Goal: Task Accomplishment & Management: Complete application form

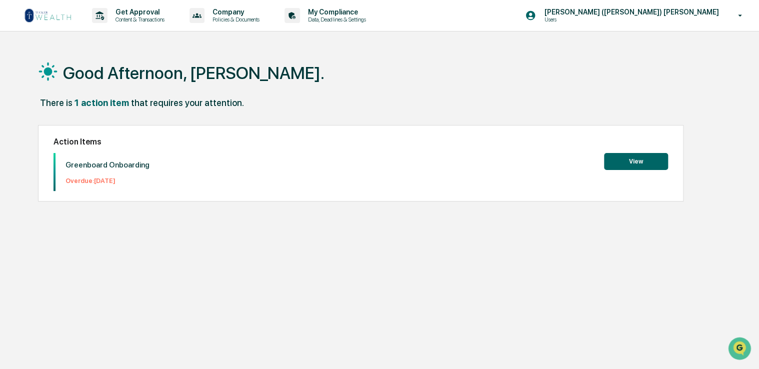
click at [642, 163] on button "View" at bounding box center [636, 161] width 64 height 17
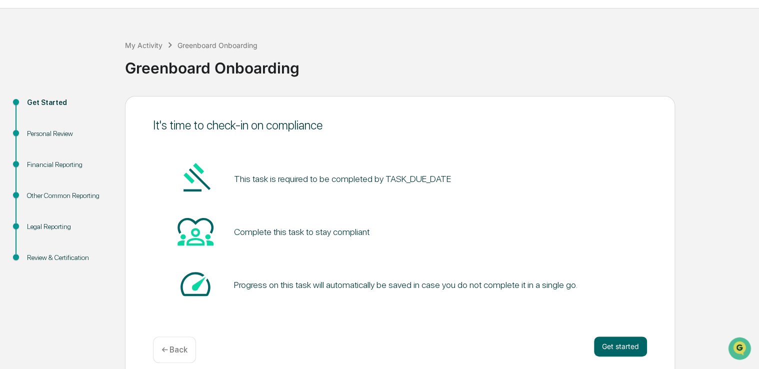
scroll to position [33, 0]
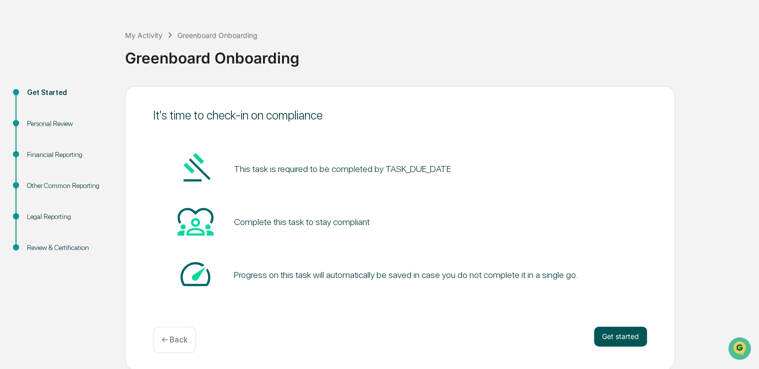
click at [627, 335] on button "Get started" at bounding box center [620, 336] width 53 height 20
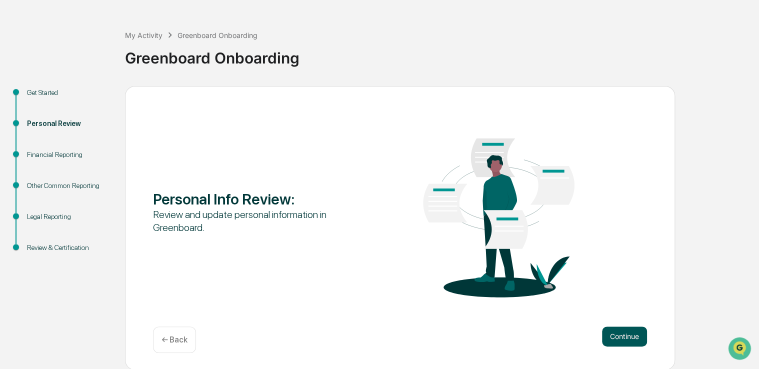
click at [622, 334] on button "Continue" at bounding box center [624, 336] width 45 height 20
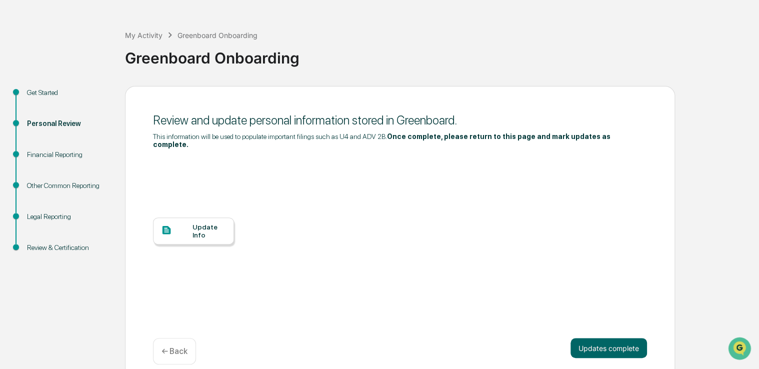
click at [198, 227] on div "Update Info" at bounding box center [208, 231] width 33 height 16
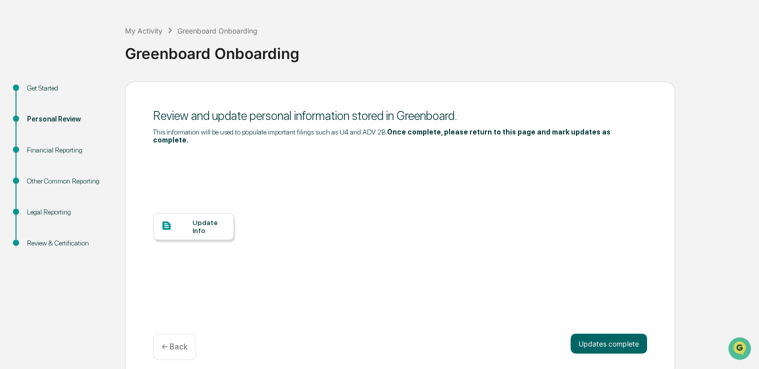
scroll to position [0, 0]
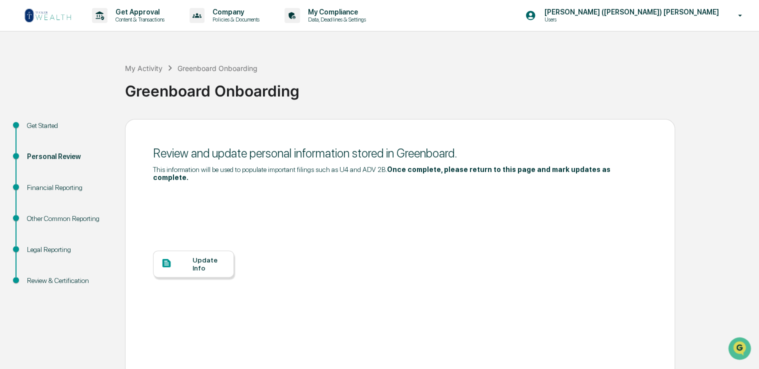
click at [69, 187] on div "Financial Reporting" at bounding box center [68, 187] width 82 height 10
click at [50, 188] on div "Financial Reporting" at bounding box center [68, 187] width 82 height 10
click at [26, 184] on div "Financial Reporting" at bounding box center [68, 199] width 98 height 31
click at [36, 187] on div "Financial Reporting" at bounding box center [68, 187] width 82 height 10
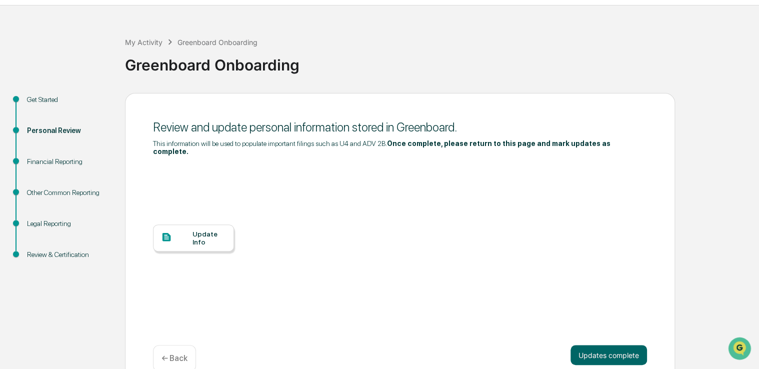
scroll to position [37, 0]
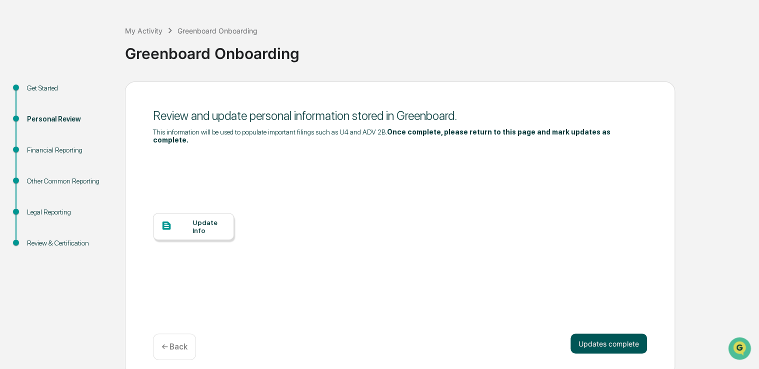
click at [592, 335] on button "Updates complete" at bounding box center [608, 343] width 76 height 20
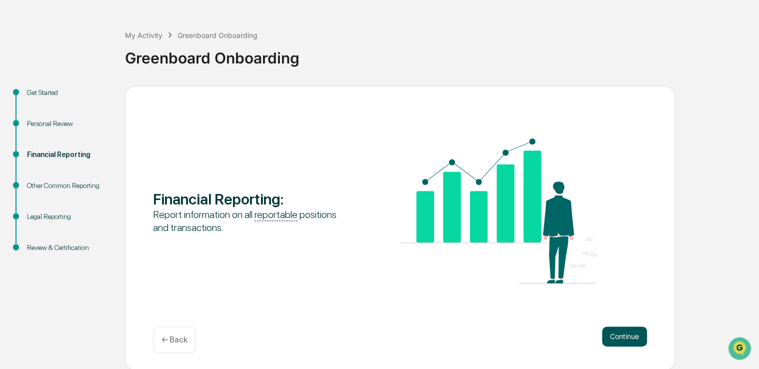
click at [620, 333] on button "Continue" at bounding box center [624, 336] width 45 height 20
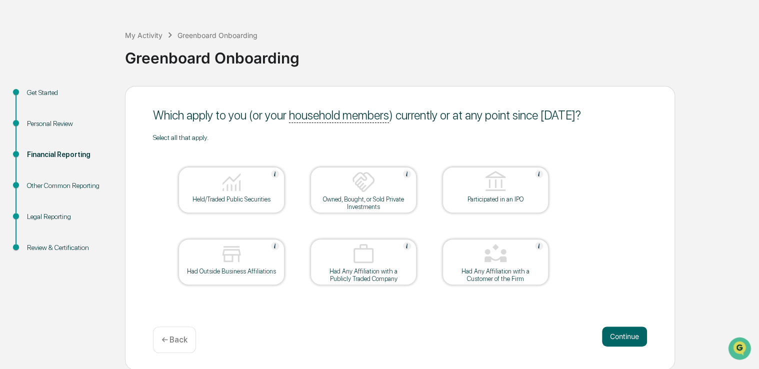
scroll to position [0, 0]
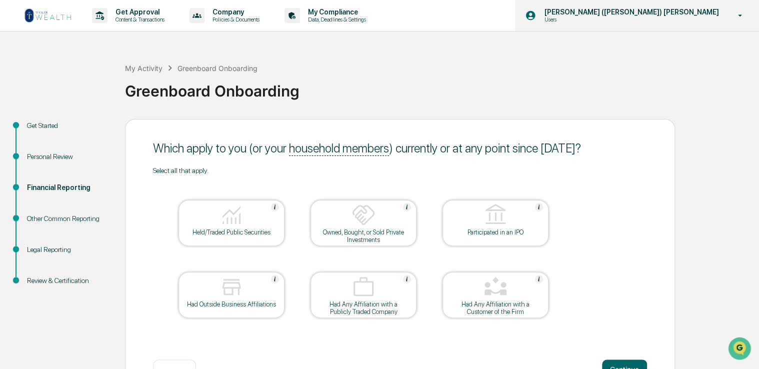
click at [739, 14] on icon at bounding box center [739, 15] width 17 height 9
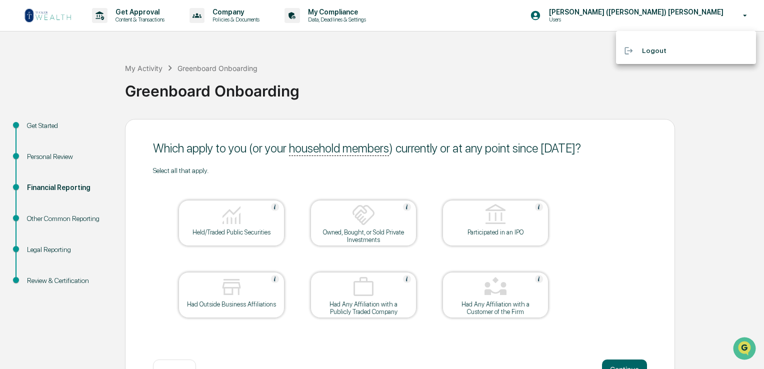
click at [708, 98] on div at bounding box center [382, 184] width 764 height 369
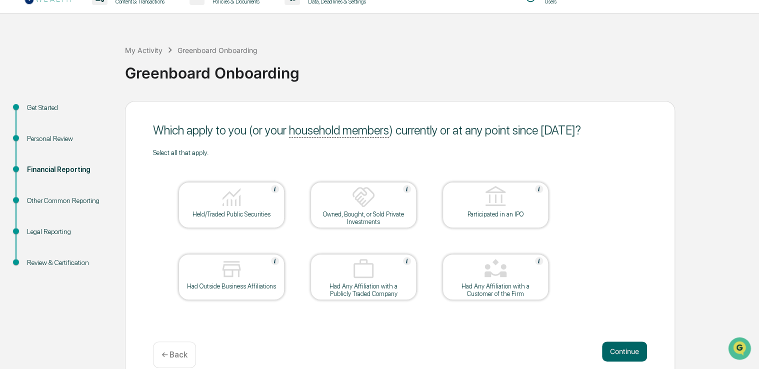
scroll to position [33, 0]
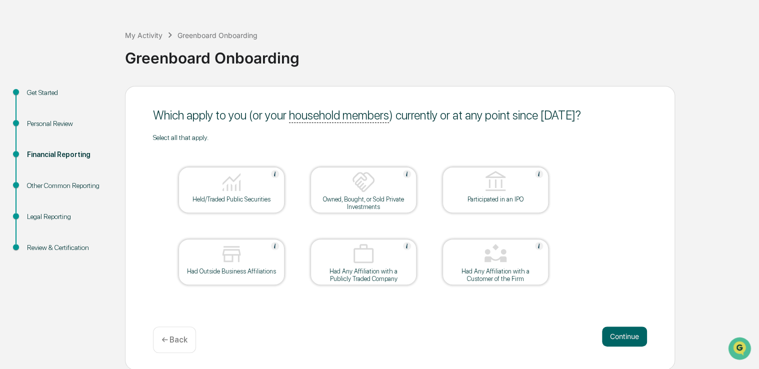
click at [50, 119] on div "Personal Review" at bounding box center [68, 123] width 82 height 10
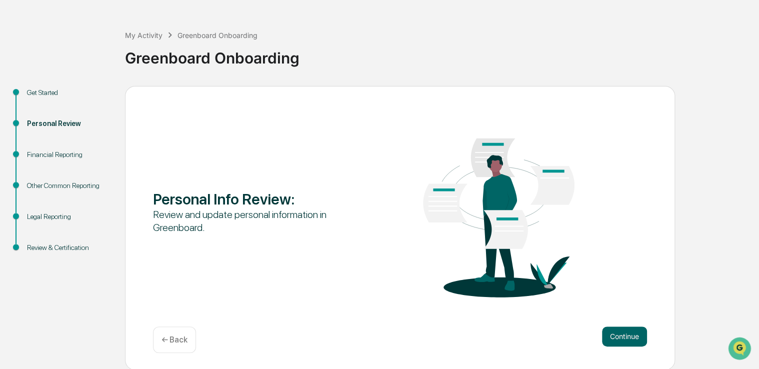
scroll to position [0, 0]
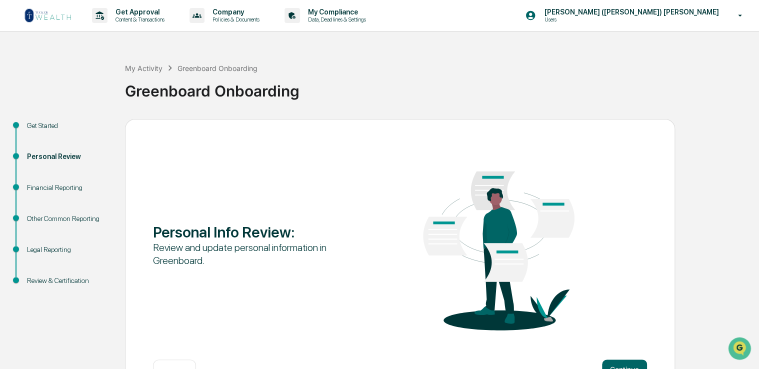
click at [50, 155] on div "Personal Review" at bounding box center [68, 156] width 82 height 10
click at [48, 184] on div "Financial Reporting" at bounding box center [68, 187] width 82 height 10
click at [50, 187] on div "Financial Reporting" at bounding box center [68, 187] width 82 height 10
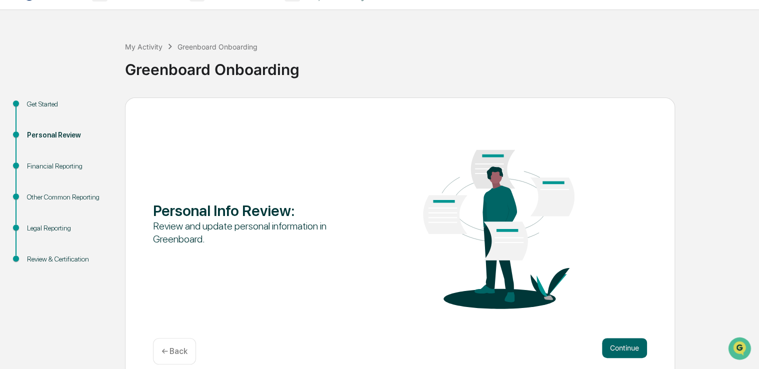
scroll to position [33, 0]
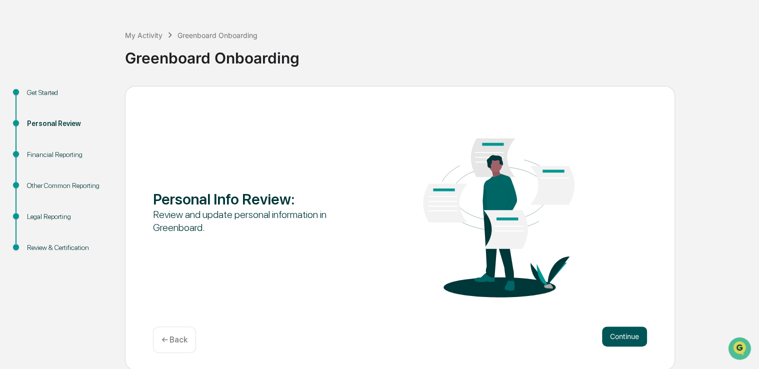
click at [622, 331] on button "Continue" at bounding box center [624, 336] width 45 height 20
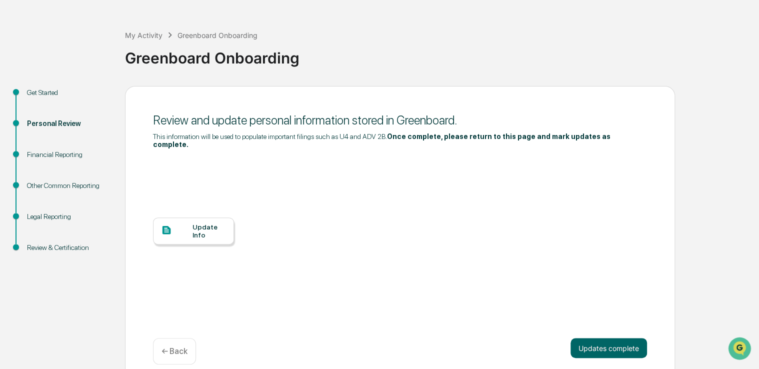
click at [197, 223] on div "Update Info" at bounding box center [208, 231] width 33 height 16
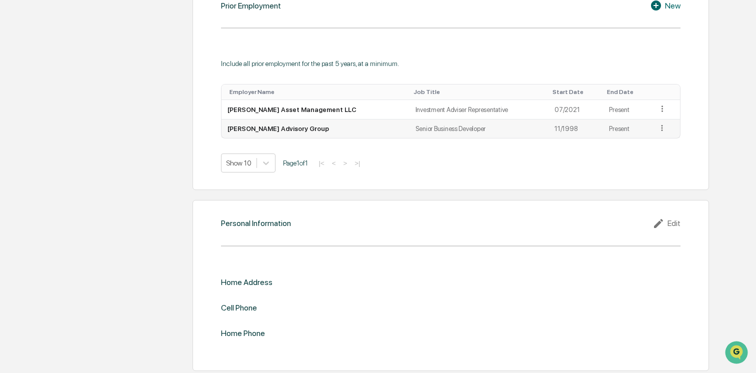
scroll to position [756, 0]
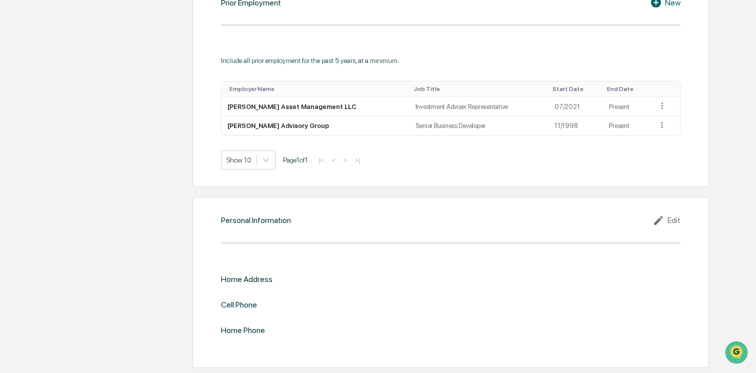
click at [287, 277] on div "Home Address" at bounding box center [450, 278] width 459 height 9
click at [671, 218] on div "Edit" at bounding box center [666, 220] width 28 height 12
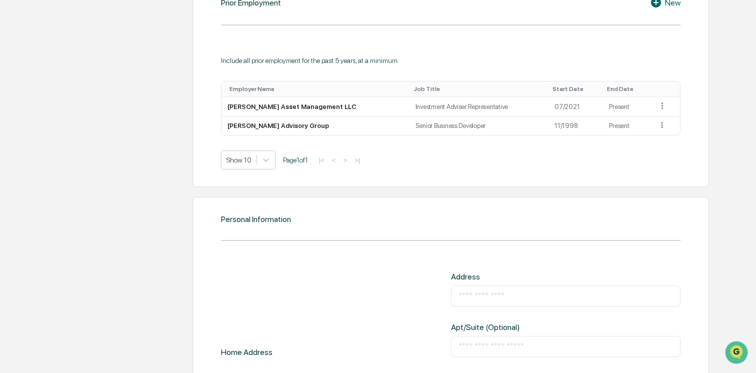
click at [464, 297] on input "text" at bounding box center [565, 296] width 214 height 10
type input "**********"
type input "********"
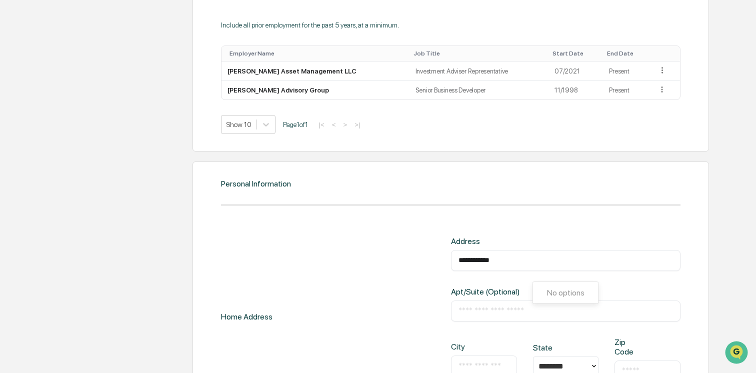
scroll to position [855, 0]
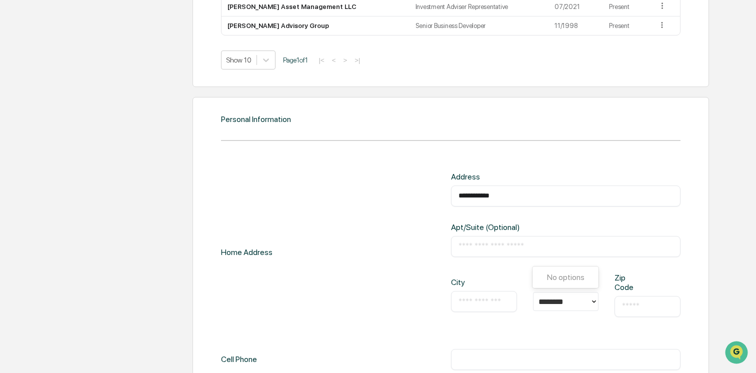
click at [464, 298] on input "text" at bounding box center [483, 301] width 51 height 10
type input "********"
click at [626, 308] on input "text" at bounding box center [647, 306] width 51 height 10
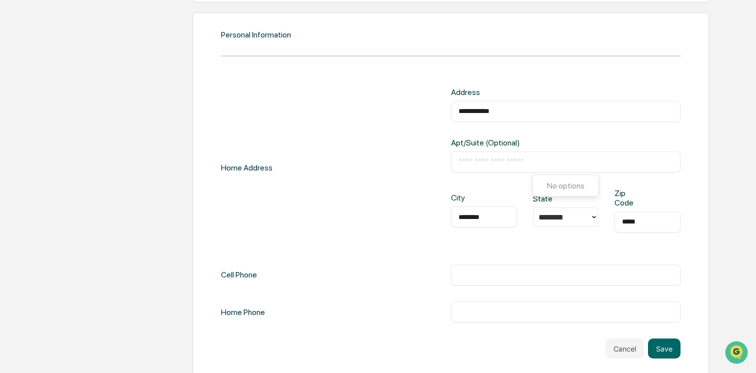
scroll to position [947, 0]
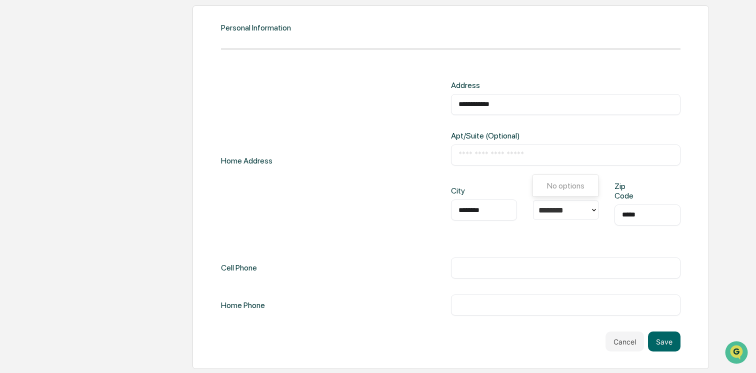
type input "*****"
click at [317, 257] on div "Cell Phone ​" at bounding box center [450, 267] width 459 height 21
click at [271, 266] on div "Cell Phone ​" at bounding box center [450, 267] width 459 height 21
click at [231, 268] on div "Cell Phone" at bounding box center [239, 267] width 36 height 21
click at [563, 279] on div "**********" at bounding box center [450, 197] width 459 height 235
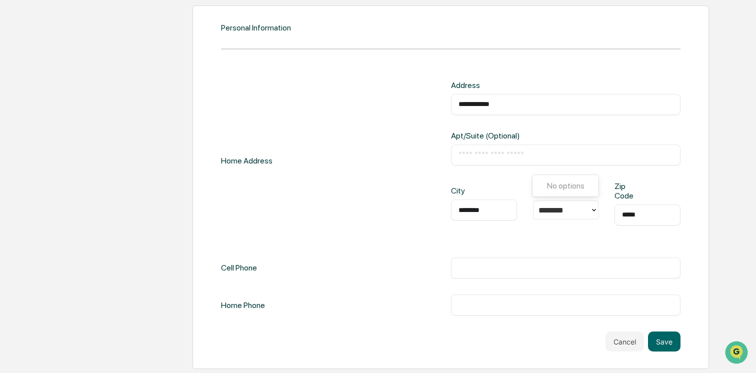
click at [564, 266] on input "text" at bounding box center [565, 268] width 214 height 10
click at [610, 266] on input "text" at bounding box center [565, 268] width 214 height 10
click at [464, 269] on input "text" at bounding box center [565, 268] width 214 height 10
type input "**********"
click at [484, 303] on input "text" at bounding box center [565, 305] width 214 height 10
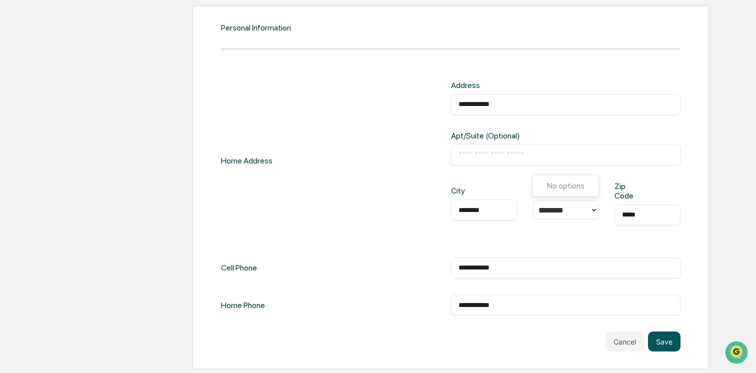
type input "**********"
click at [660, 335] on button "Save" at bounding box center [664, 341] width 32 height 20
click at [666, 338] on button "Save" at bounding box center [664, 341] width 32 height 20
click at [663, 339] on button "Save" at bounding box center [664, 341] width 32 height 20
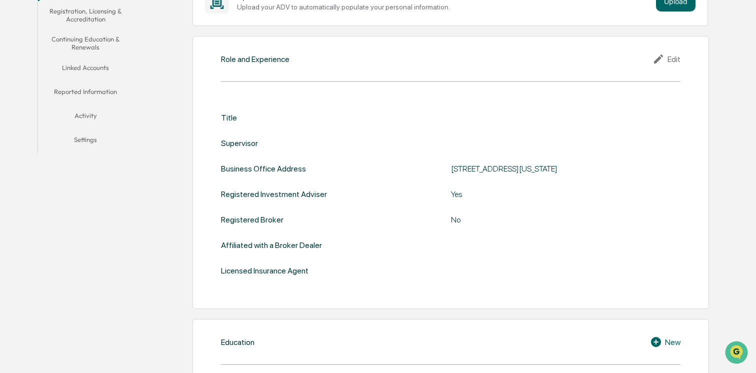
scroll to position [197, 0]
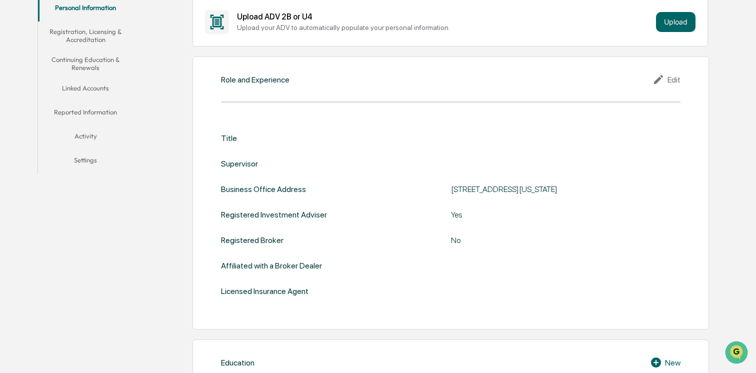
click at [460, 265] on div at bounding box center [565, 265] width 229 height 9
click at [448, 274] on div "Title Supervisor Business Office Address [STREET_ADDRESS][US_STATE] Registered …" at bounding box center [450, 214] width 459 height 162
drag, startPoint x: 448, startPoint y: 274, endPoint x: 463, endPoint y: 271, distance: 15.2
click at [463, 271] on div "Title Supervisor Business Office Address [STREET_ADDRESS][US_STATE] Registered …" at bounding box center [450, 214] width 459 height 162
click at [449, 296] on div "Title Supervisor Business Office Address [STREET_ADDRESS][US_STATE] Registered …" at bounding box center [450, 214] width 459 height 193
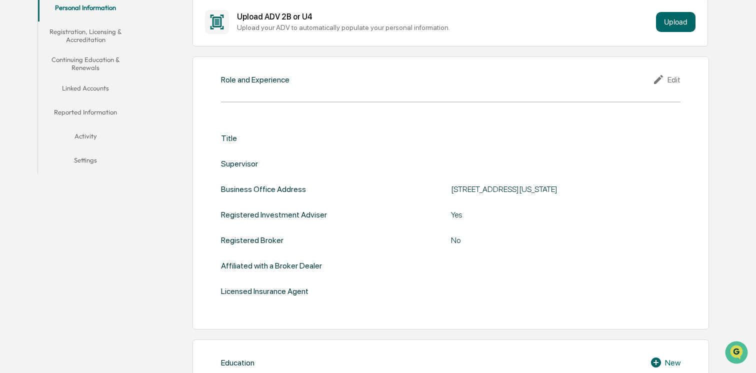
click at [505, 265] on div at bounding box center [565, 265] width 229 height 9
click at [475, 251] on div "Title Supervisor Business Office Address [STREET_ADDRESS][US_STATE] Registered …" at bounding box center [450, 214] width 459 height 162
click at [445, 263] on div "Affiliated with a Broker Dealer" at bounding box center [450, 265] width 459 height 9
click at [668, 76] on div "Edit" at bounding box center [666, 79] width 28 height 12
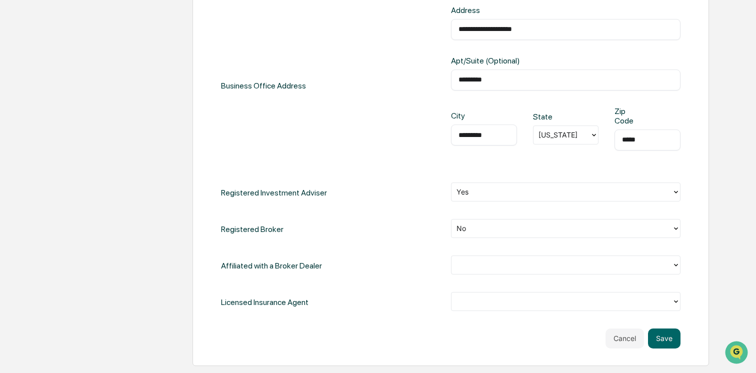
scroll to position [447, 0]
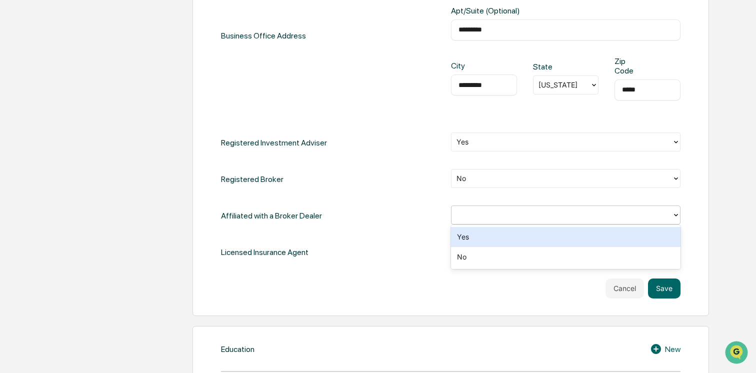
click at [470, 209] on div at bounding box center [561, 214] width 210 height 11
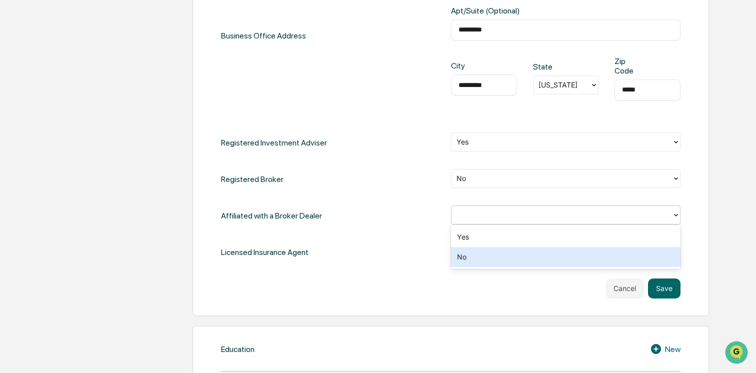
click at [457, 255] on div "No" at bounding box center [565, 257] width 229 height 20
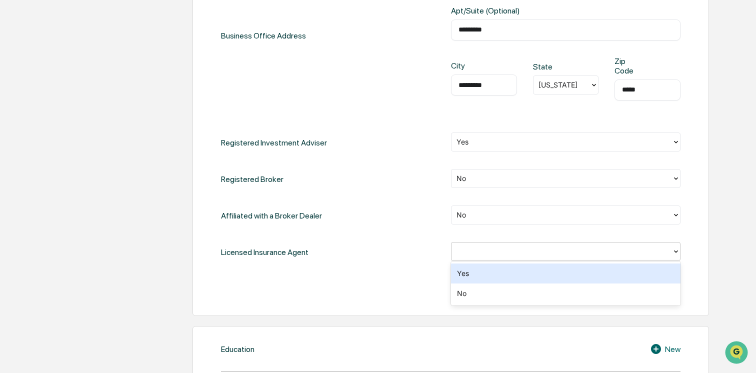
click at [465, 253] on div at bounding box center [561, 250] width 210 height 11
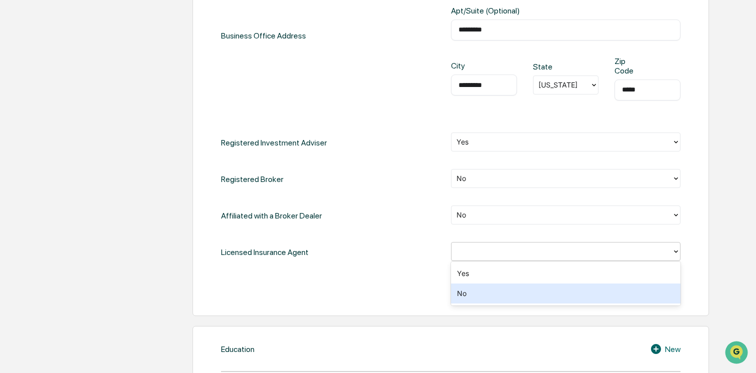
click at [468, 290] on div "No" at bounding box center [565, 293] width 229 height 20
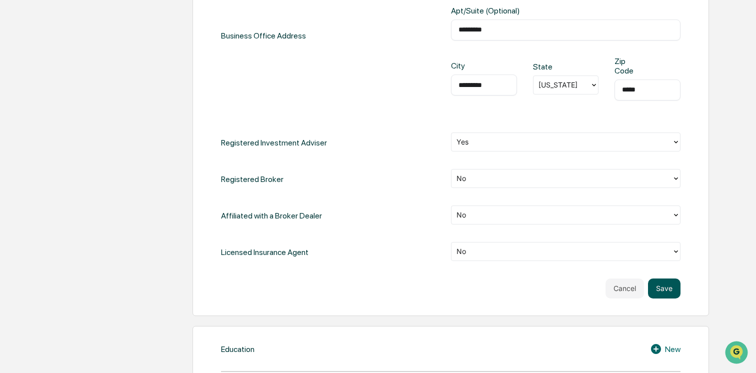
click at [665, 288] on button "Save" at bounding box center [664, 288] width 32 height 20
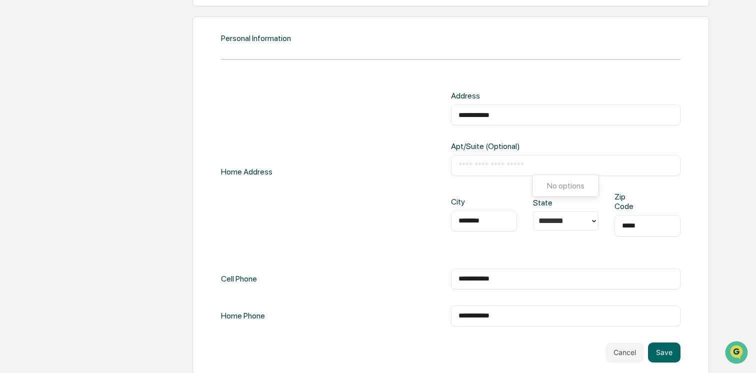
scroll to position [1187, 0]
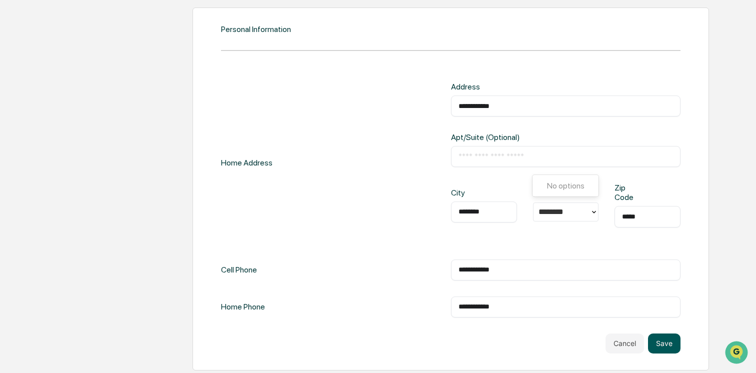
click at [666, 336] on button "Save" at bounding box center [664, 343] width 32 height 20
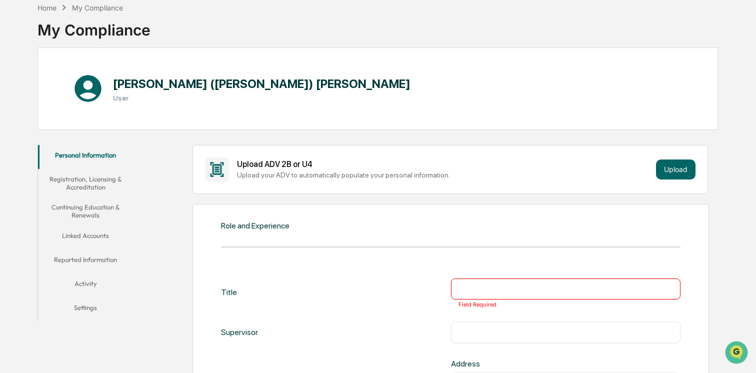
scroll to position [100, 0]
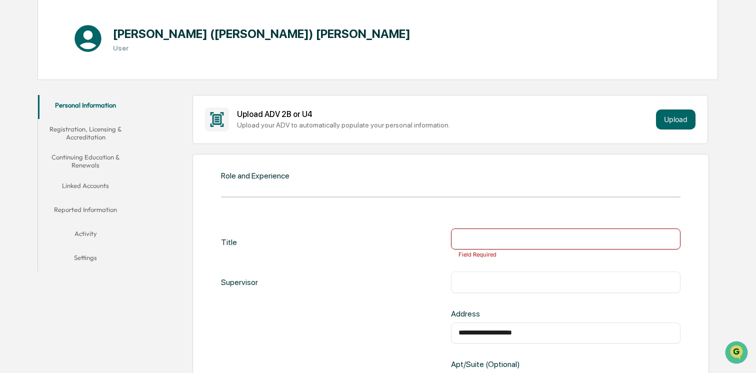
click at [466, 241] on input "text" at bounding box center [565, 239] width 214 height 10
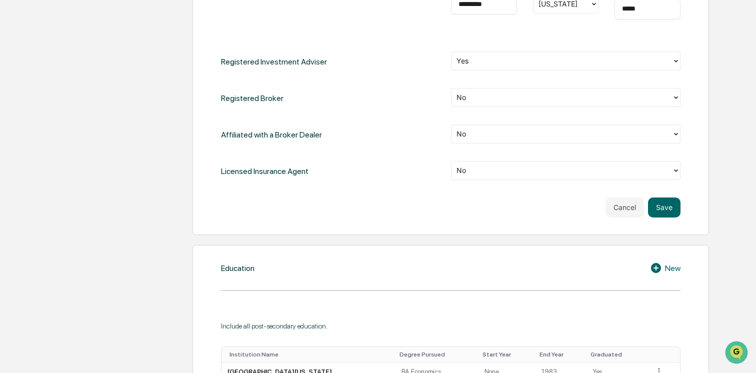
scroll to position [550, 0]
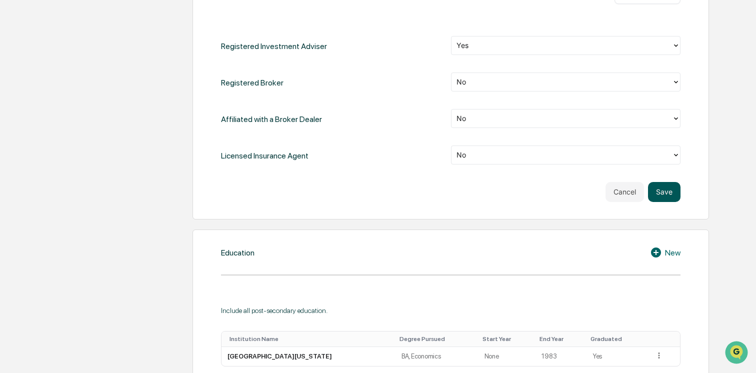
type input "**********"
click at [666, 192] on button "Save" at bounding box center [664, 192] width 32 height 20
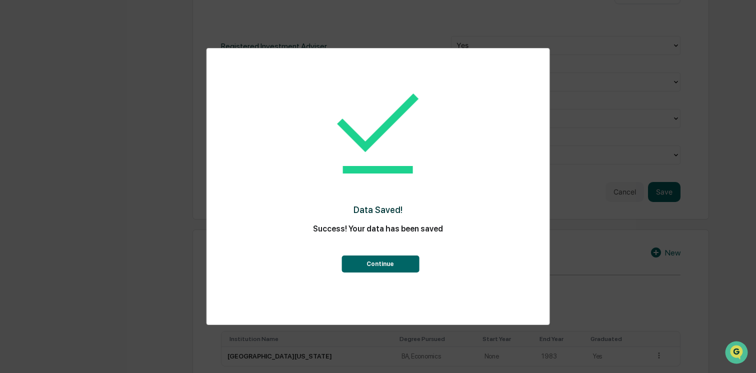
click at [378, 262] on button "Continue" at bounding box center [379, 263] width 77 height 17
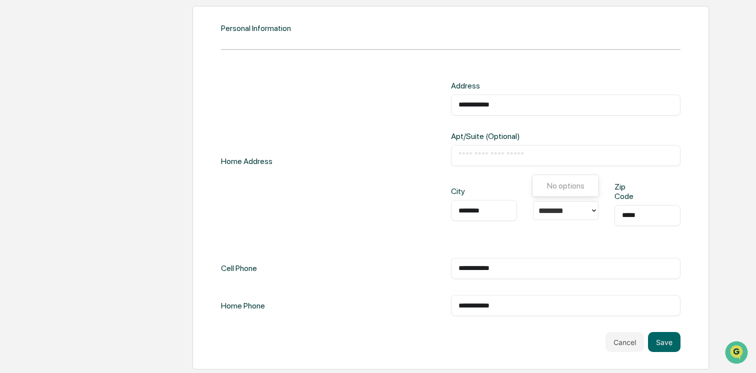
scroll to position [947, 0]
click at [658, 340] on button "Save" at bounding box center [664, 341] width 32 height 20
click at [670, 347] on button "Save" at bounding box center [664, 341] width 32 height 20
click at [582, 240] on div "City ******** ​ State ******** Zip Code ***** ​" at bounding box center [565, 211] width 229 height 60
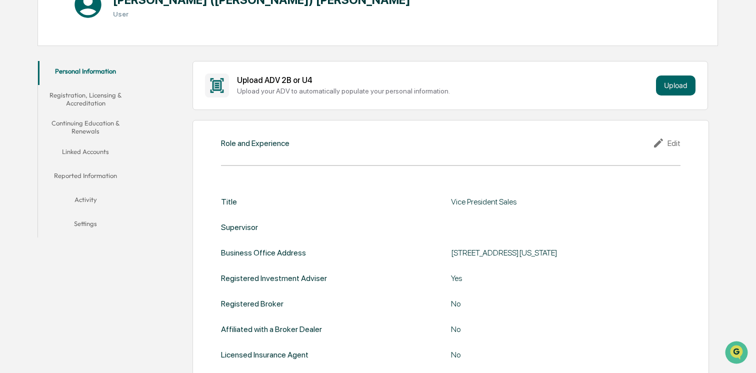
scroll to position [97, 0]
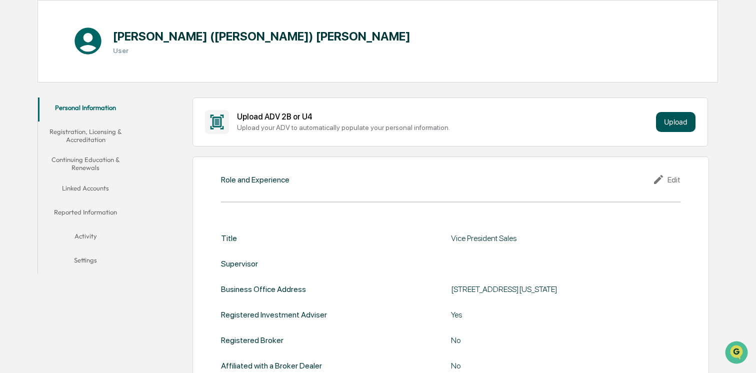
click at [672, 124] on button "Upload" at bounding box center [675, 122] width 39 height 20
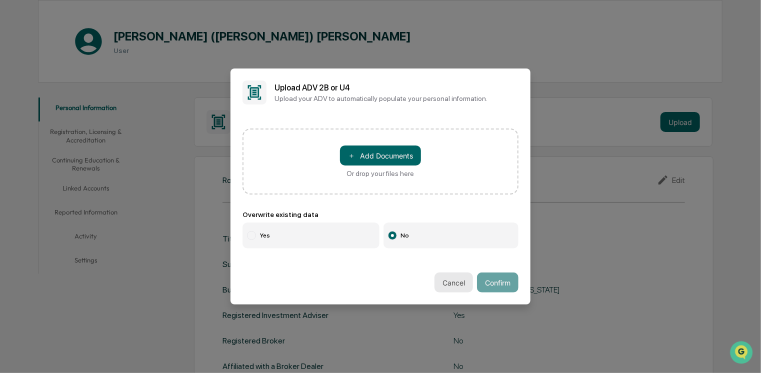
click at [455, 281] on button "Cancel" at bounding box center [453, 282] width 38 height 20
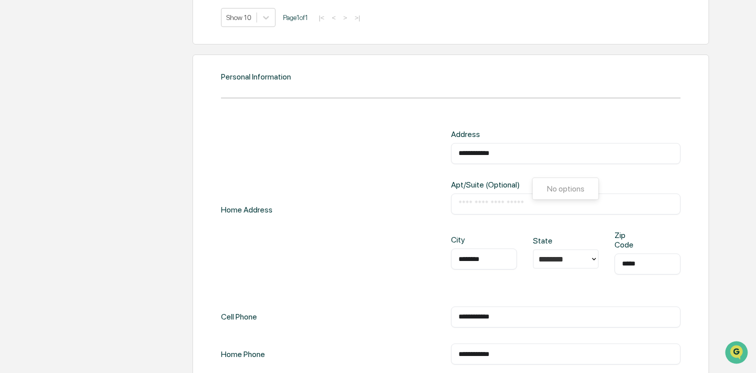
scroll to position [947, 0]
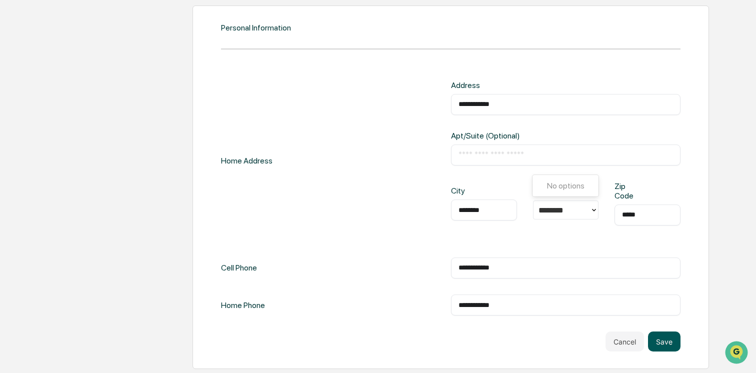
click at [666, 339] on button "Save" at bounding box center [664, 341] width 32 height 20
click at [663, 340] on button "Save" at bounding box center [664, 341] width 32 height 20
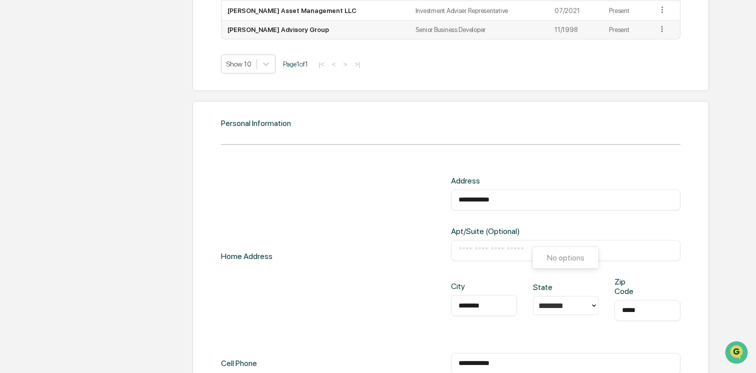
scroll to position [897, 0]
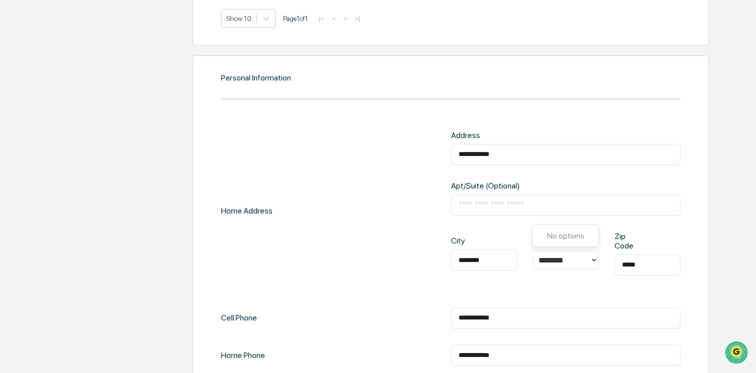
click at [591, 257] on icon at bounding box center [594, 260] width 8 height 8
click at [594, 260] on icon at bounding box center [594, 260] width 4 height 2
click at [590, 257] on div at bounding box center [561, 259] width 57 height 15
click at [542, 299] on div "CO" at bounding box center [565, 303] width 66 height 20
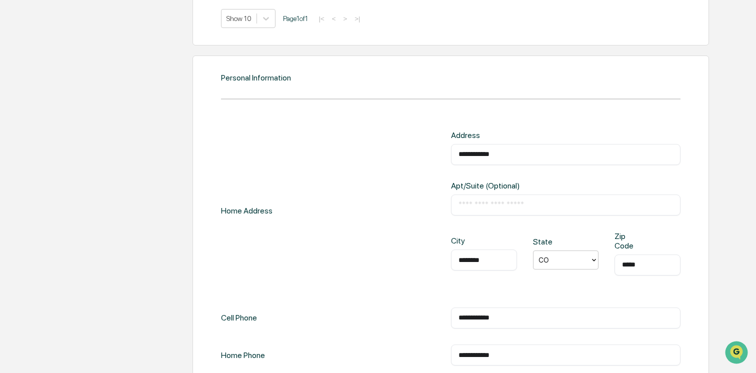
scroll to position [947, 0]
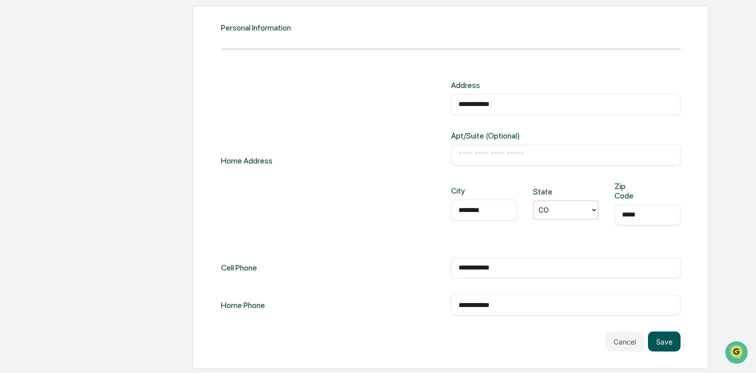
click at [663, 338] on button "Save" at bounding box center [664, 341] width 32 height 20
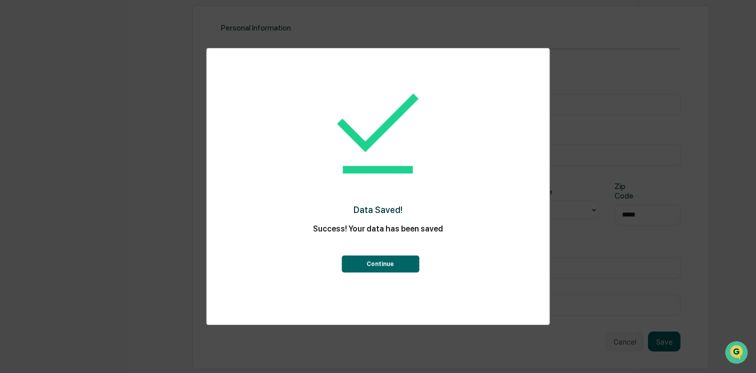
click at [373, 265] on button "Continue" at bounding box center [379, 263] width 77 height 17
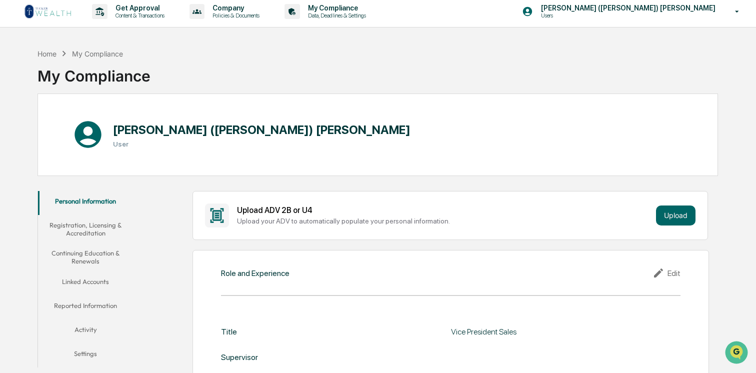
scroll to position [0, 0]
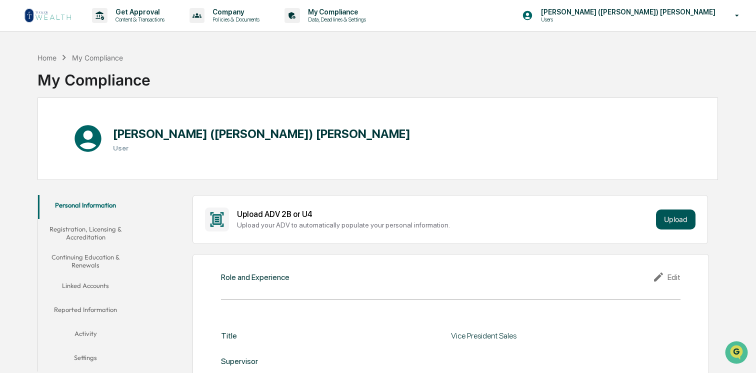
click at [665, 218] on button "Upload" at bounding box center [675, 219] width 39 height 20
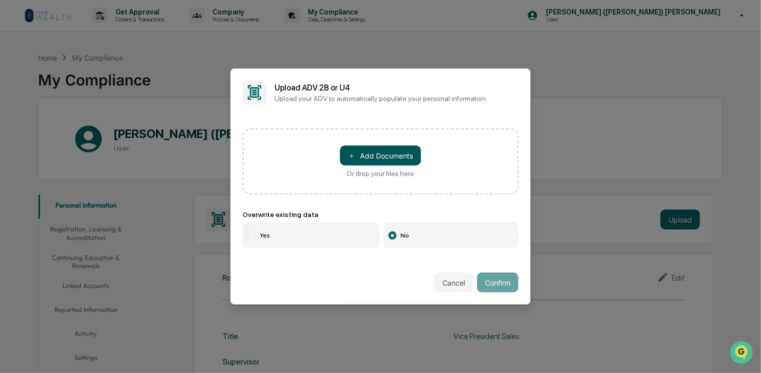
click at [385, 154] on button "＋ Add Documents" at bounding box center [380, 155] width 81 height 20
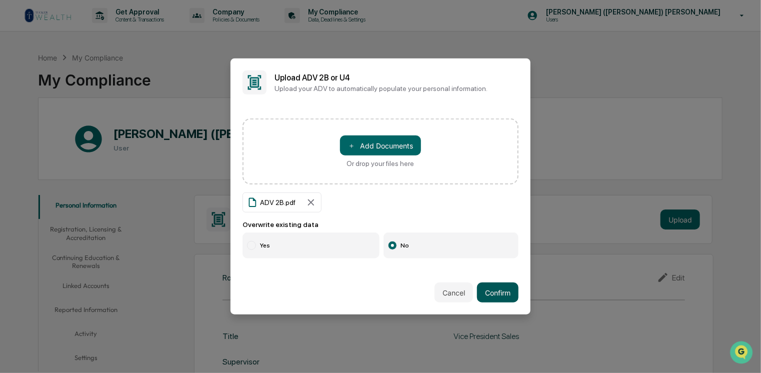
click at [496, 291] on button "Confirm" at bounding box center [497, 292] width 41 height 20
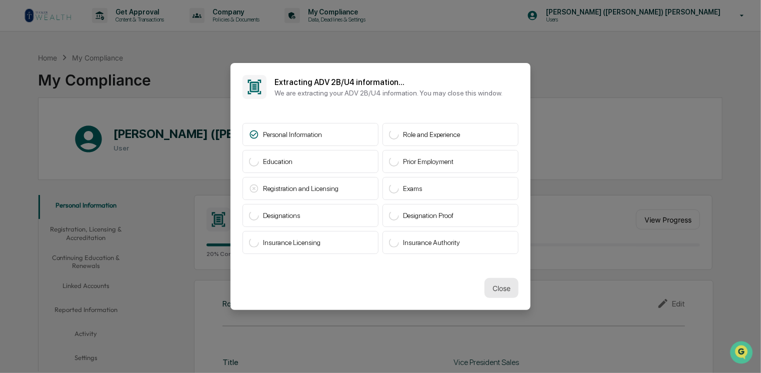
click at [499, 288] on button "Close" at bounding box center [501, 288] width 34 height 20
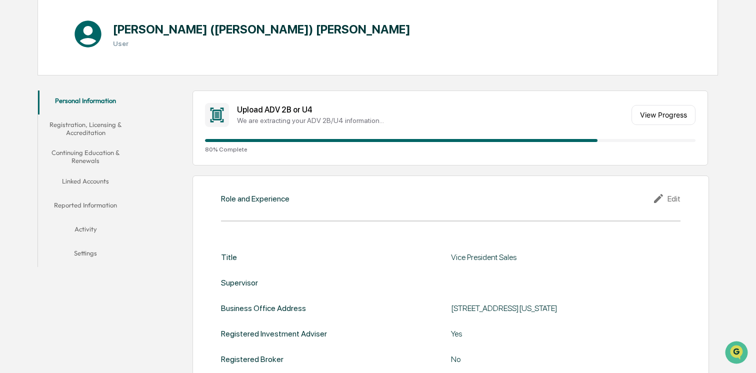
scroll to position [100, 0]
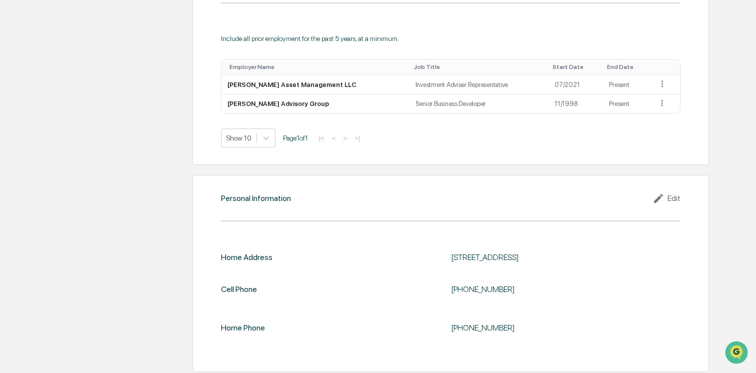
scroll to position [782, 0]
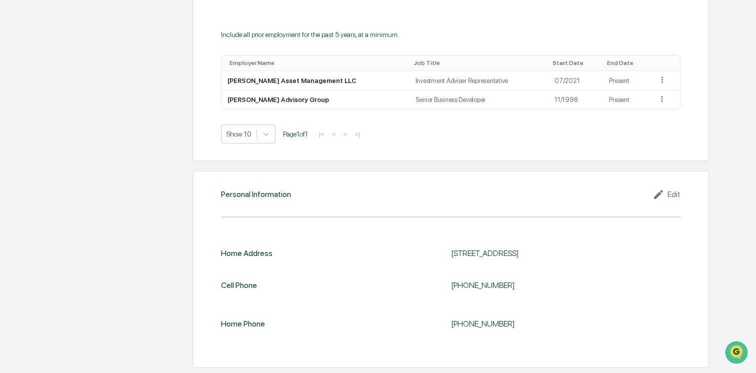
click at [676, 192] on div "Edit" at bounding box center [666, 194] width 28 height 12
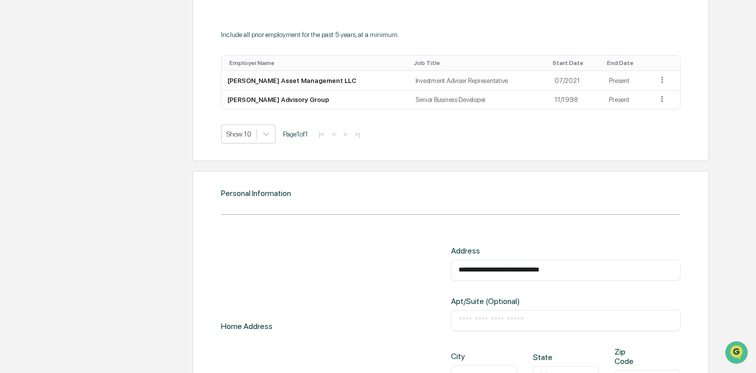
drag, startPoint x: 582, startPoint y: 272, endPoint x: 390, endPoint y: 267, distance: 192.4
click at [390, 267] on div "**********" at bounding box center [450, 326] width 459 height 161
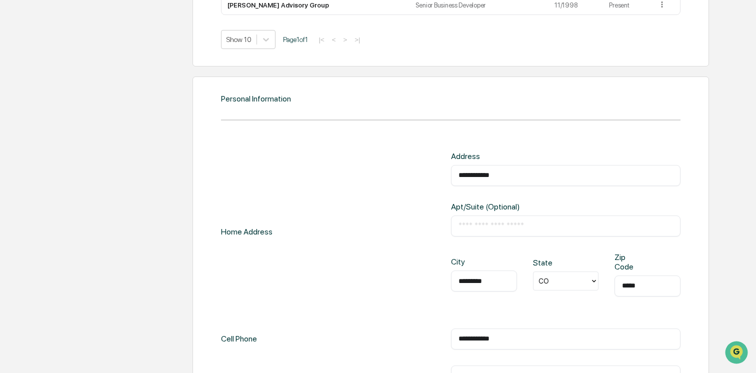
scroll to position [881, 0]
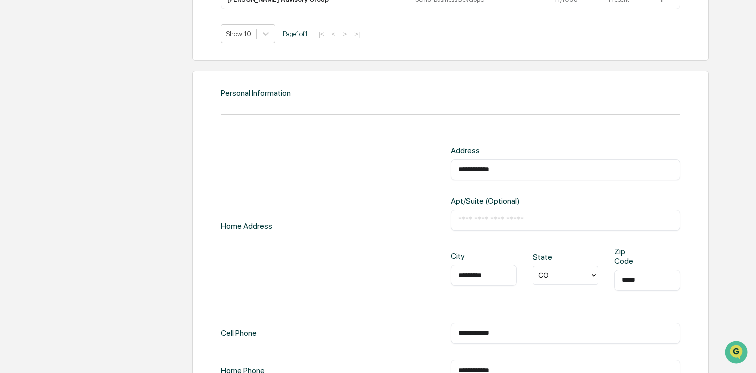
type input "**********"
drag, startPoint x: 489, startPoint y: 276, endPoint x: 396, endPoint y: 278, distance: 93.5
click at [396, 278] on div "**********" at bounding box center [450, 226] width 459 height 161
type input "********"
drag, startPoint x: 649, startPoint y: 282, endPoint x: 592, endPoint y: 278, distance: 57.6
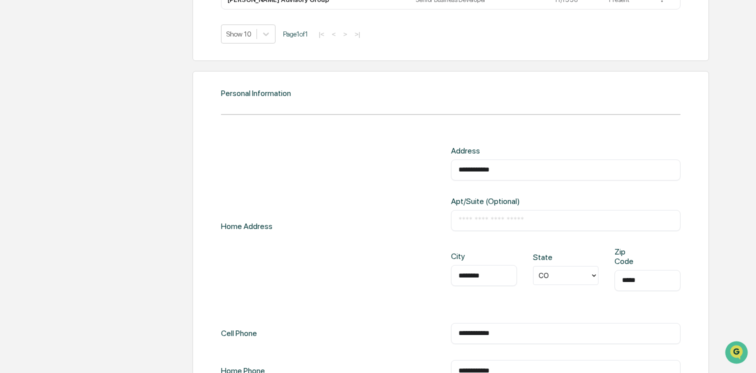
click at [592, 278] on div "City ******** ​ State CO Zip Code ***** ​" at bounding box center [565, 277] width 229 height 60
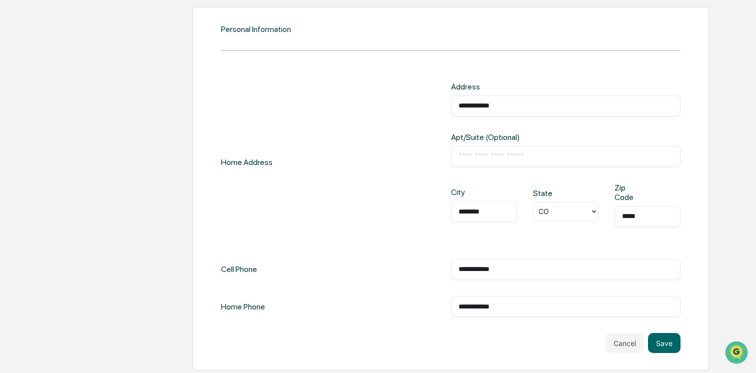
scroll to position [947, 0]
type input "*****"
click at [669, 340] on button "Save" at bounding box center [664, 341] width 32 height 20
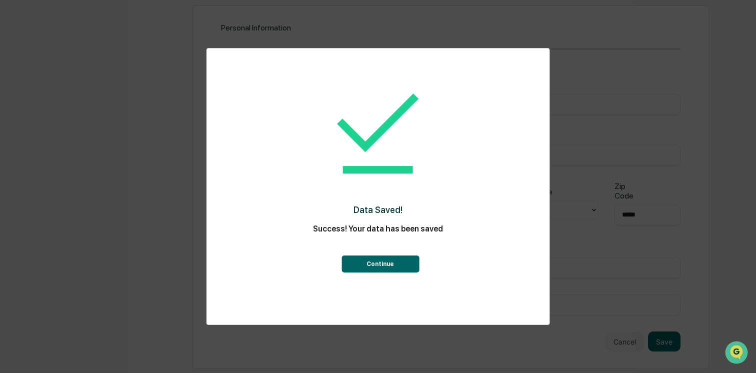
click at [386, 261] on button "Continue" at bounding box center [379, 263] width 77 height 17
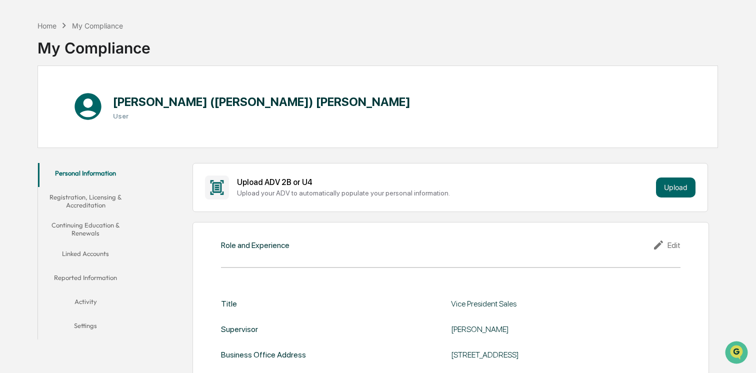
scroll to position [0, 0]
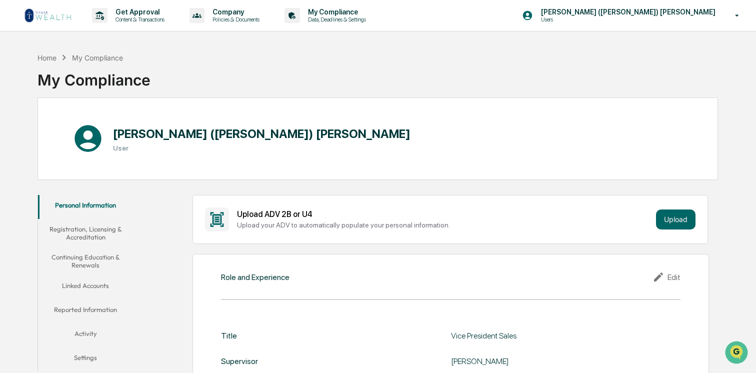
click at [87, 230] on button "Registration, Licensing & Accreditation" at bounding box center [85, 233] width 95 height 28
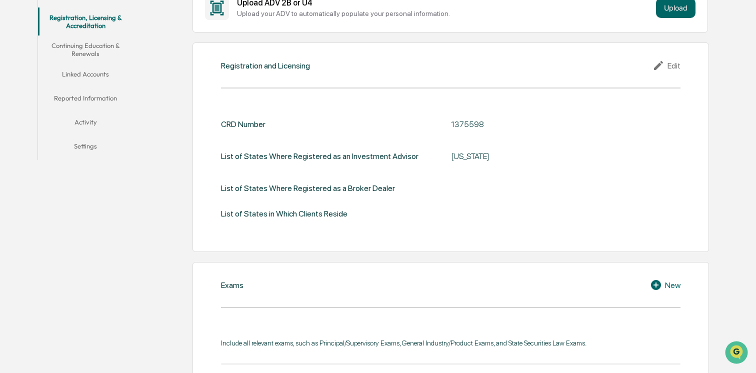
scroll to position [54, 0]
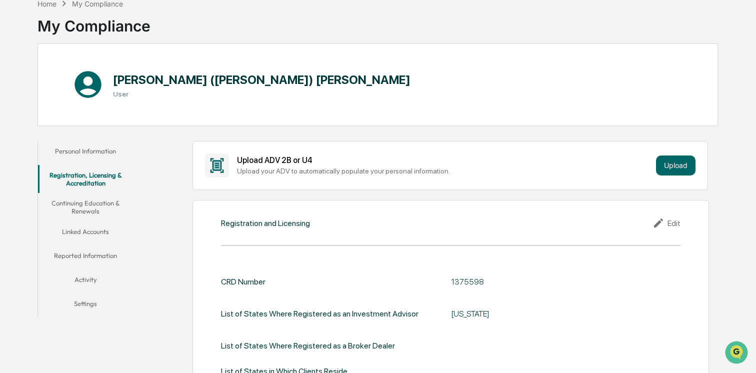
click at [90, 206] on button "Continuing Education & Renewals" at bounding box center [85, 207] width 95 height 28
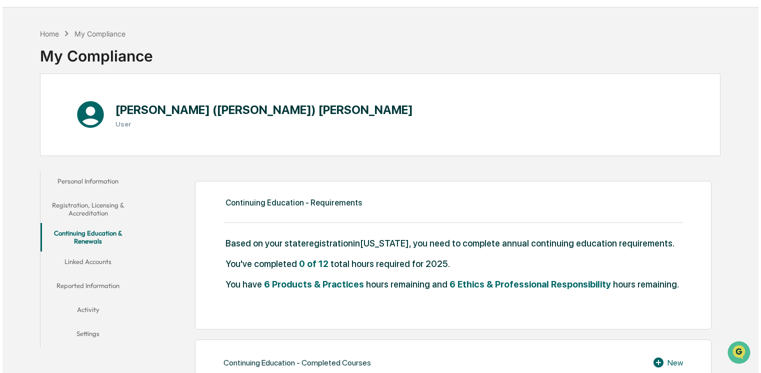
scroll to position [18, 0]
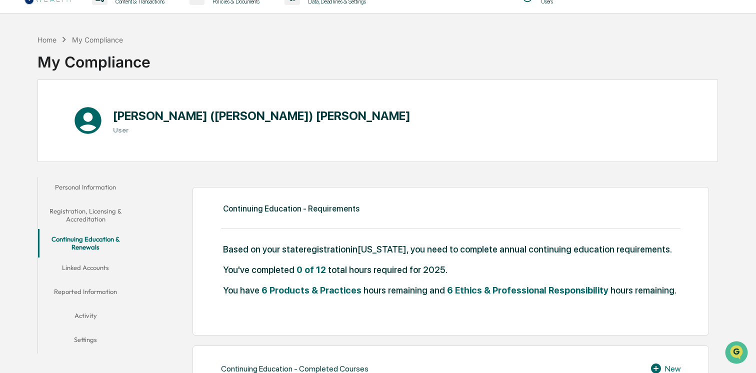
click at [93, 266] on button "Linked Accounts" at bounding box center [85, 269] width 95 height 24
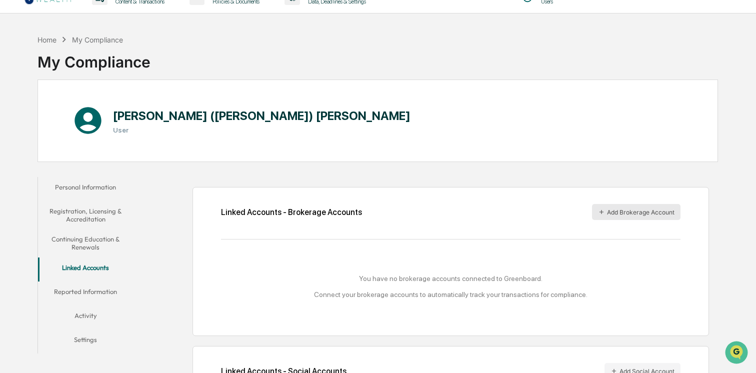
click at [633, 210] on button "Add Brokerage Account" at bounding box center [636, 212] width 88 height 16
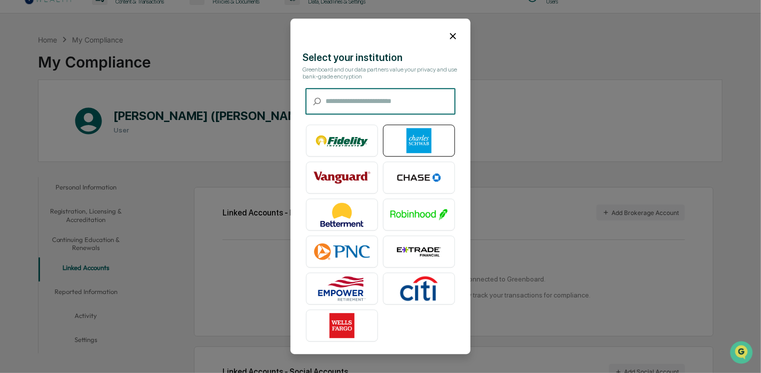
click at [424, 127] on div at bounding box center [419, 141] width 72 height 32
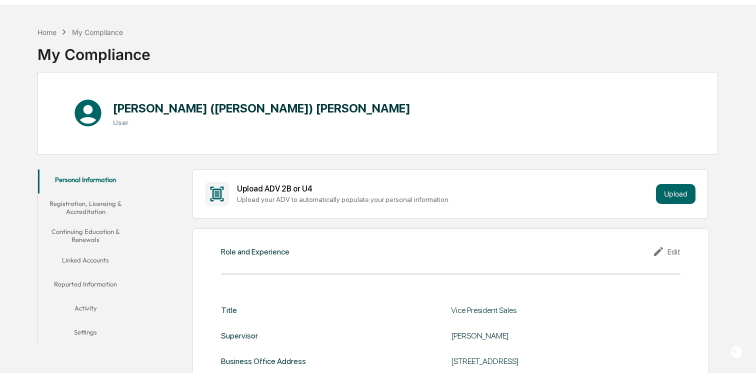
scroll to position [150, 0]
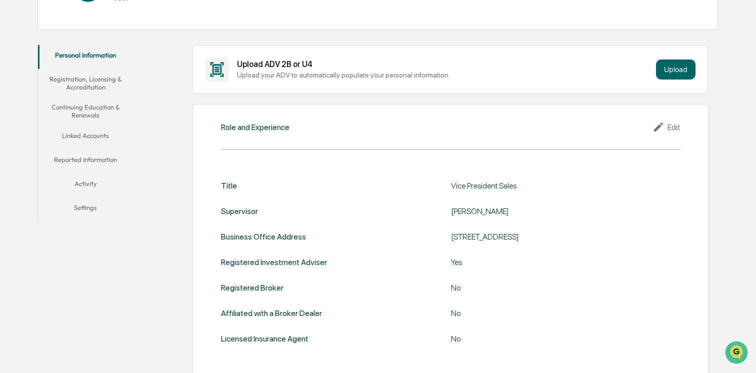
click at [91, 130] on button "Linked Accounts" at bounding box center [85, 137] width 95 height 24
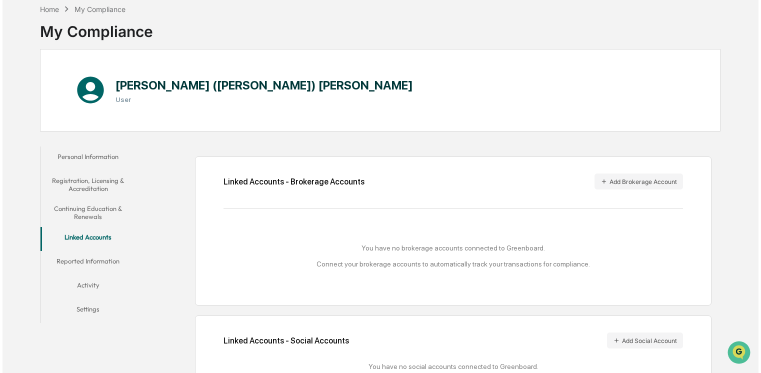
scroll to position [46, 0]
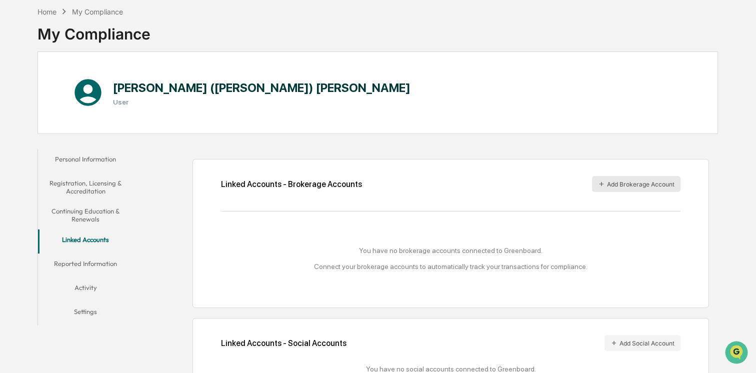
click at [626, 182] on button "Add Brokerage Account" at bounding box center [636, 184] width 88 height 16
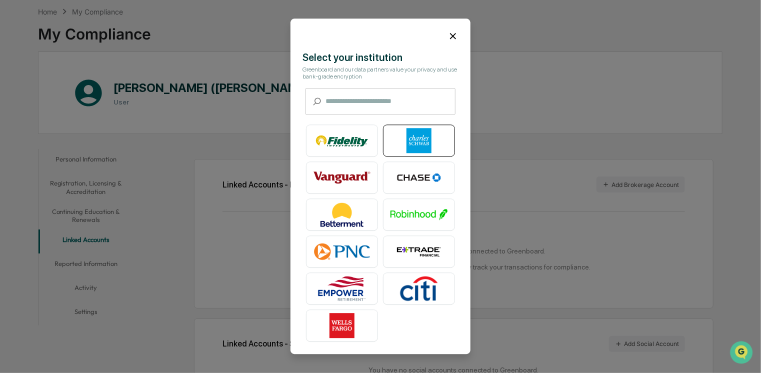
click at [421, 134] on img at bounding box center [418, 140] width 57 height 25
